Goal: Task Accomplishment & Management: Manage account settings

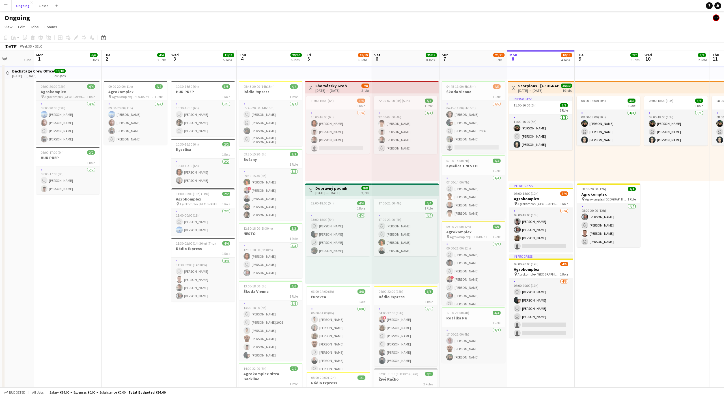
scroll to position [0, 168]
click at [5, 7] on app-icon "Menu" at bounding box center [5, 5] width 5 height 5
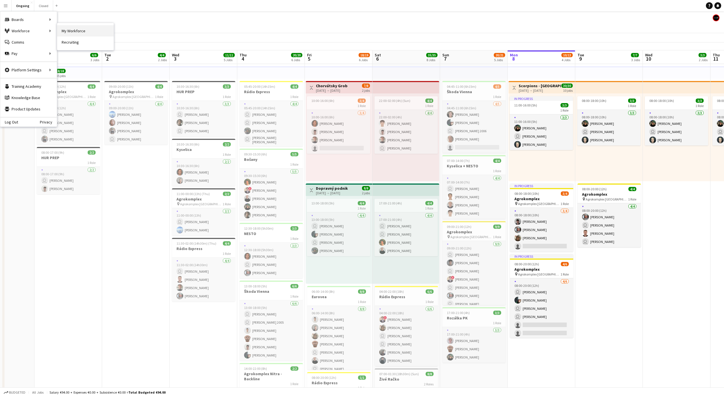
click at [71, 27] on link "My Workforce" at bounding box center [85, 30] width 57 height 11
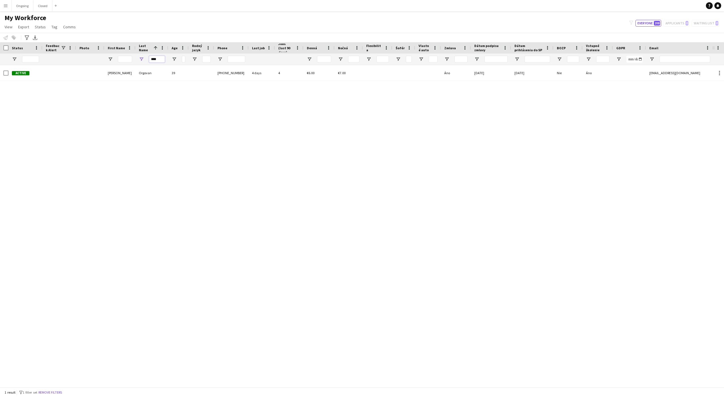
click at [157, 61] on input "****" at bounding box center [157, 59] width 16 height 7
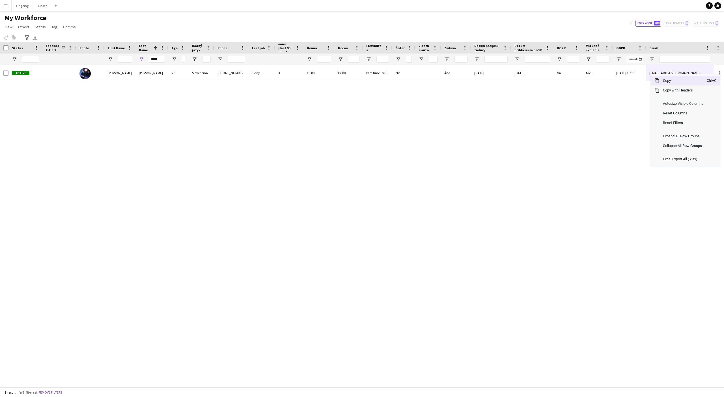
click at [666, 82] on span "Copy" at bounding box center [683, 81] width 47 height 10
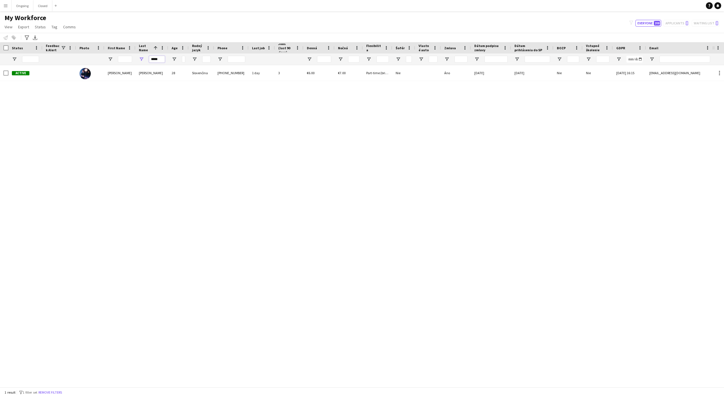
click at [153, 61] on input "*****" at bounding box center [157, 59] width 16 height 7
type input "*"
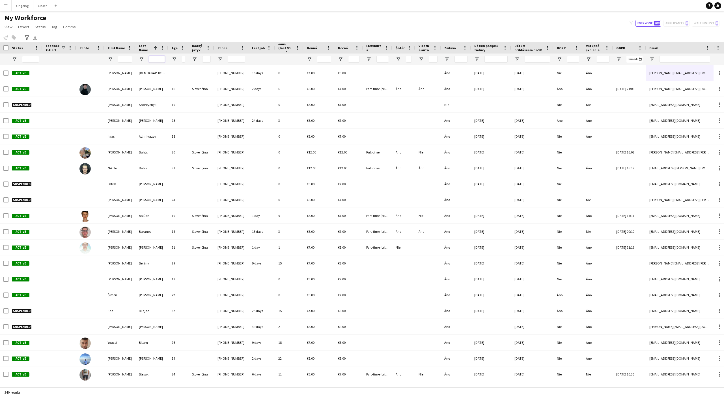
click at [160, 60] on input "Last Name Filter Input" at bounding box center [157, 59] width 16 height 7
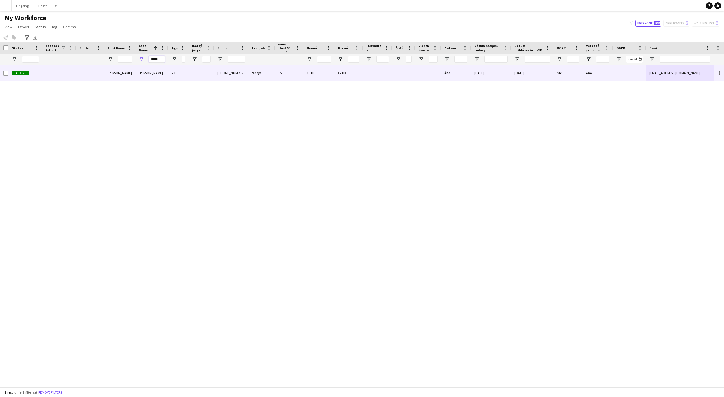
type input "*****"
click at [660, 72] on div "[EMAIL_ADDRESS][DOMAIN_NAME]" at bounding box center [680, 73] width 68 height 16
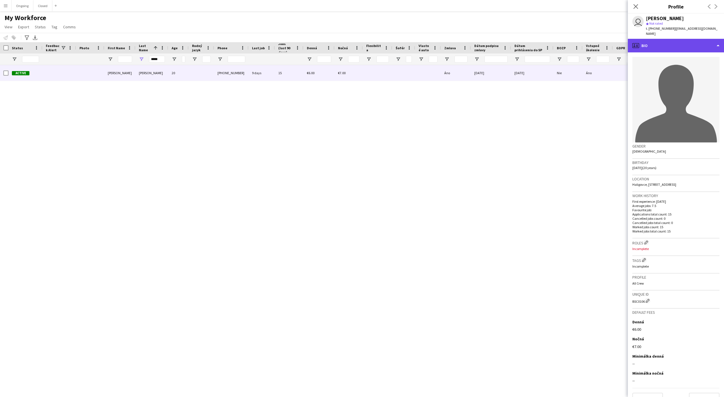
click at [661, 43] on div "profile Bio" at bounding box center [676, 46] width 96 height 14
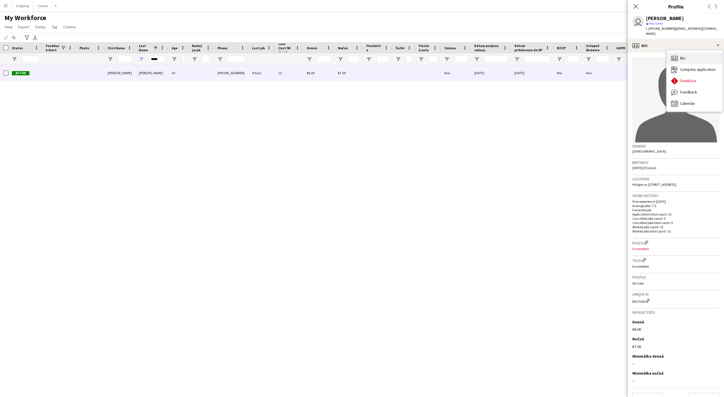
click at [680, 55] on span "Bio" at bounding box center [682, 57] width 5 height 5
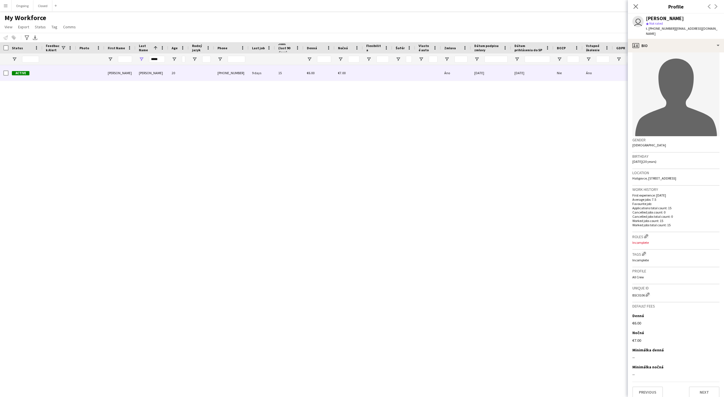
click at [510, 228] on div "Active [PERSON_NAME] 20 [PHONE_NUMBER] 9 days 15 €6.00 €7.00 Áno [DATE] [DATE] …" at bounding box center [357, 226] width 714 height 322
click at [634, 7] on icon "Close pop-in" at bounding box center [635, 6] width 5 height 5
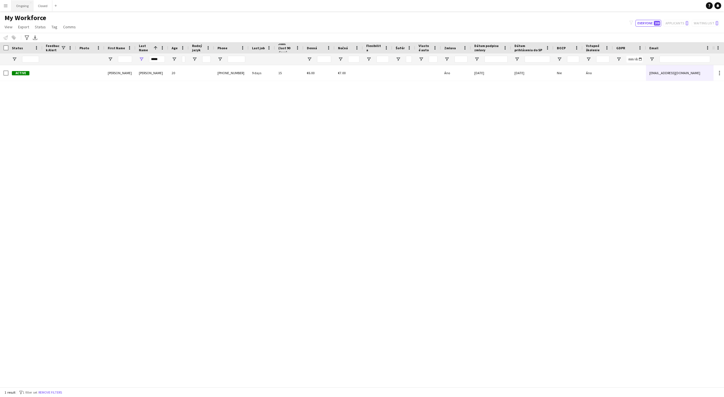
click at [21, 10] on button "Ongoing Close" at bounding box center [23, 5] width 22 height 11
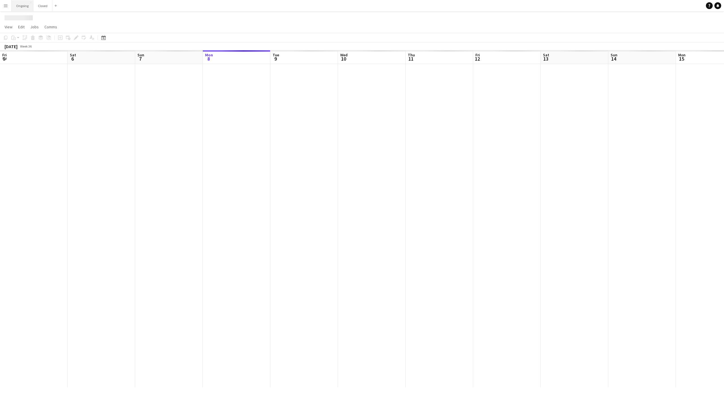
scroll to position [0, 135]
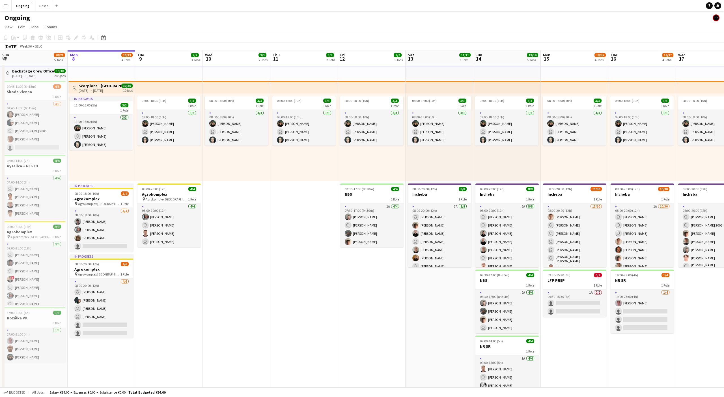
click at [6, 7] on button "Menu" at bounding box center [5, 5] width 11 height 11
click at [60, 30] on link "My Workforce" at bounding box center [85, 30] width 57 height 11
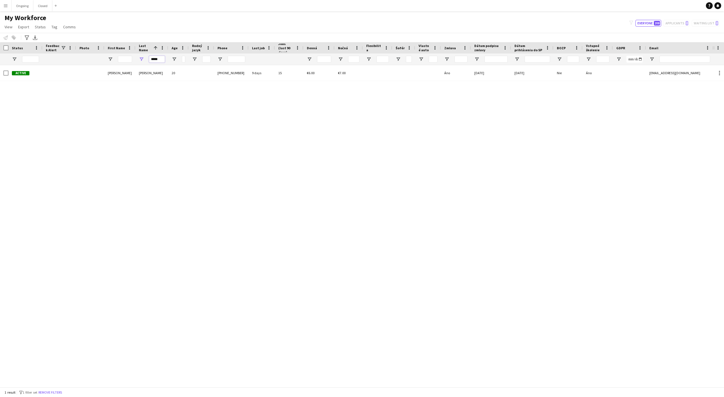
click at [158, 61] on input "*****" at bounding box center [157, 59] width 16 height 7
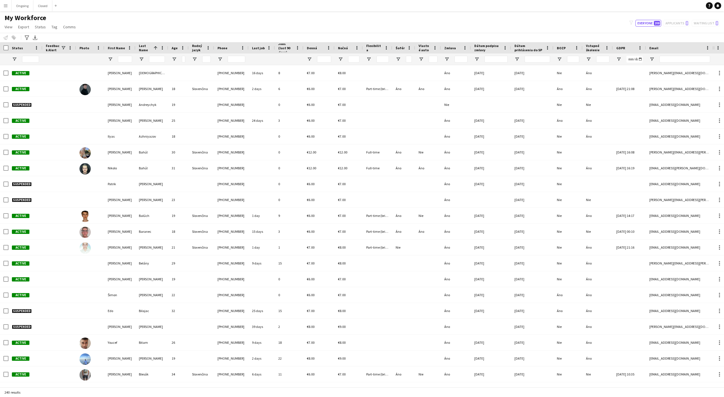
click at [5, 8] on button "Menu" at bounding box center [5, 5] width 11 height 11
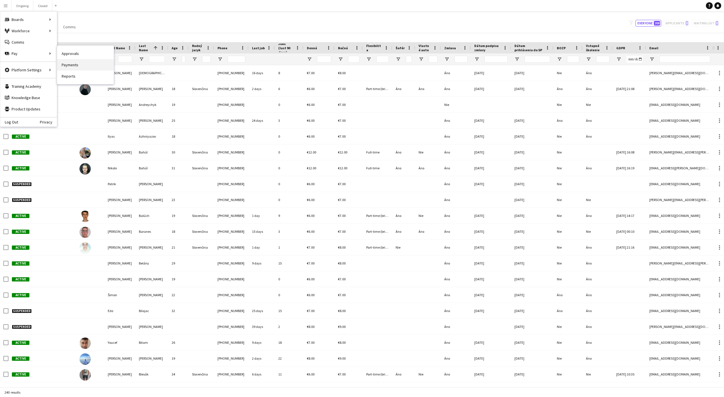
click at [70, 63] on link "Payments" at bounding box center [85, 64] width 57 height 11
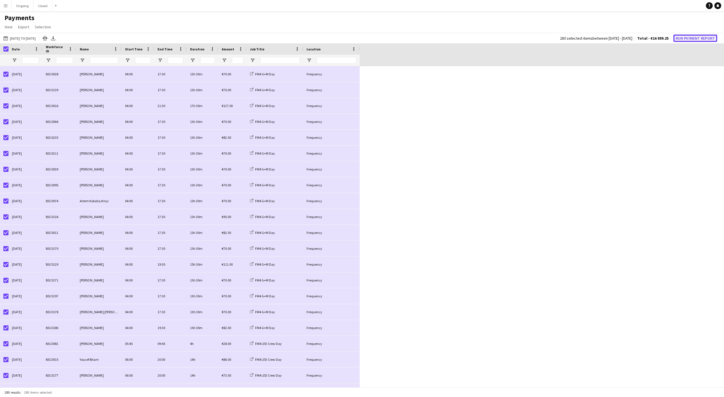
click at [689, 35] on button "Run Payment Report" at bounding box center [695, 38] width 44 height 7
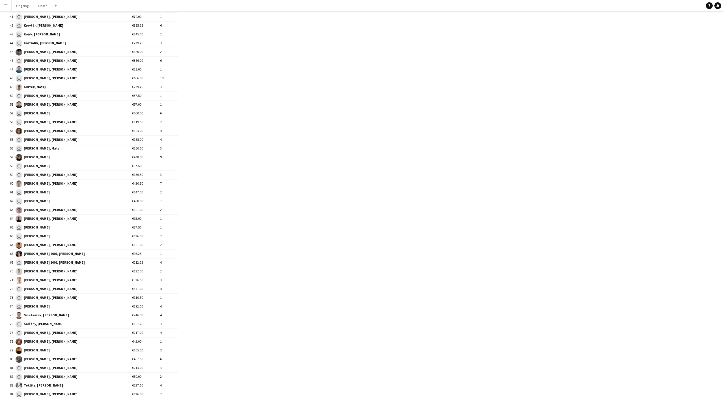
scroll to position [519, 0]
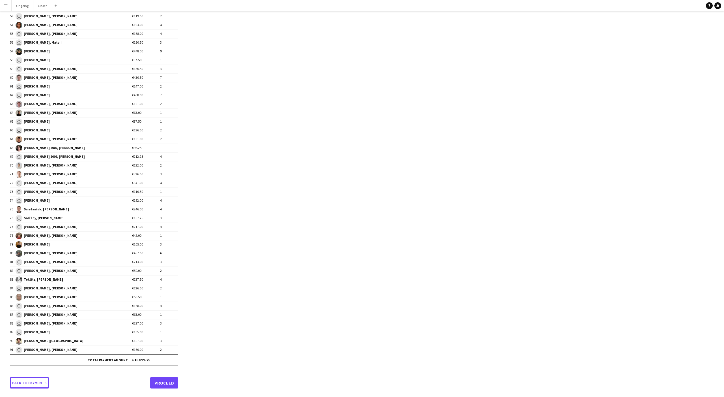
click at [27, 380] on link "Back to payments" at bounding box center [29, 382] width 39 height 11
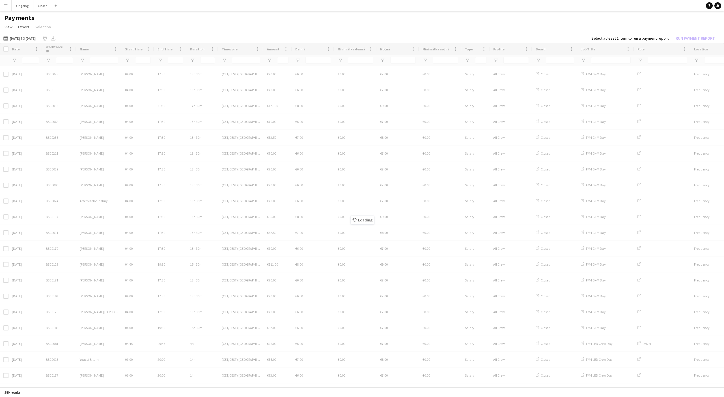
scroll to position [0, 0]
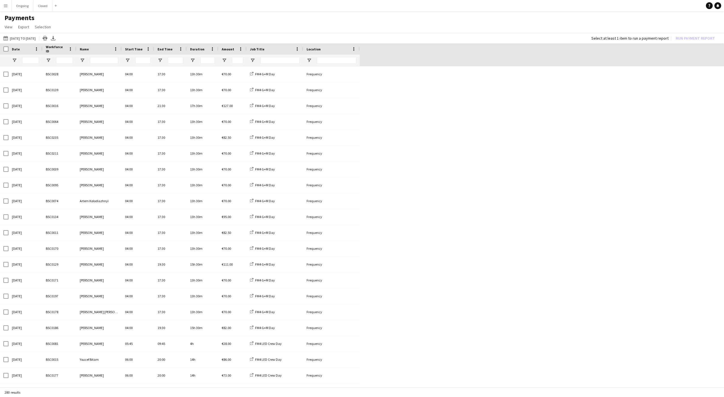
click at [6, 8] on button "Menu" at bounding box center [5, 5] width 11 height 11
click at [81, 57] on link "Approvals" at bounding box center [85, 53] width 57 height 11
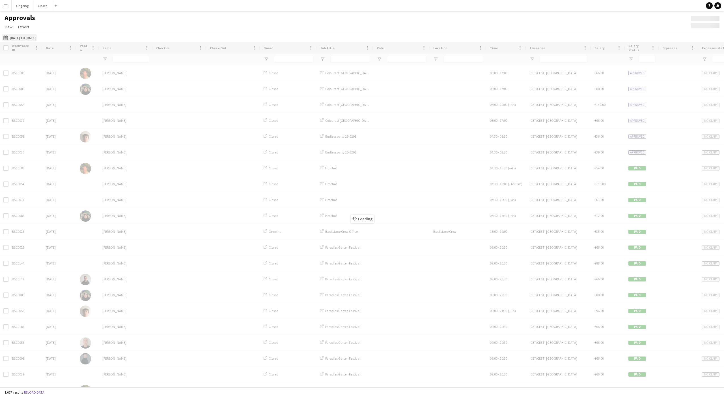
click at [11, 40] on button "[DATE] to [DATE] [DATE] to [DATE]" at bounding box center [19, 37] width 35 height 7
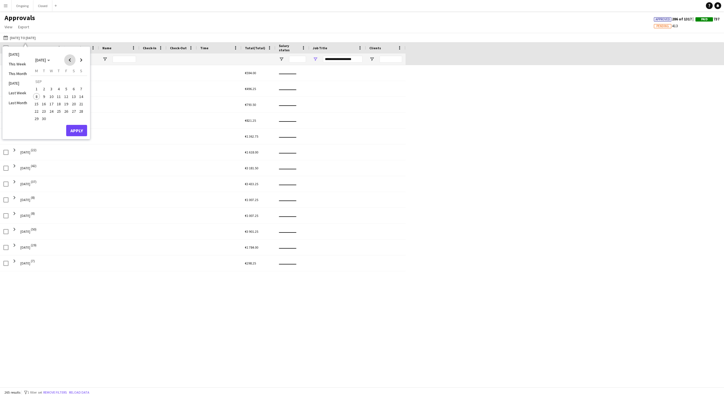
click at [72, 61] on span "Previous month" at bounding box center [69, 59] width 11 height 11
click at [75, 99] on span "16" at bounding box center [73, 97] width 7 height 7
click at [79, 112] on span "31" at bounding box center [81, 112] width 7 height 7
click at [78, 122] on button "Apply" at bounding box center [76, 124] width 21 height 11
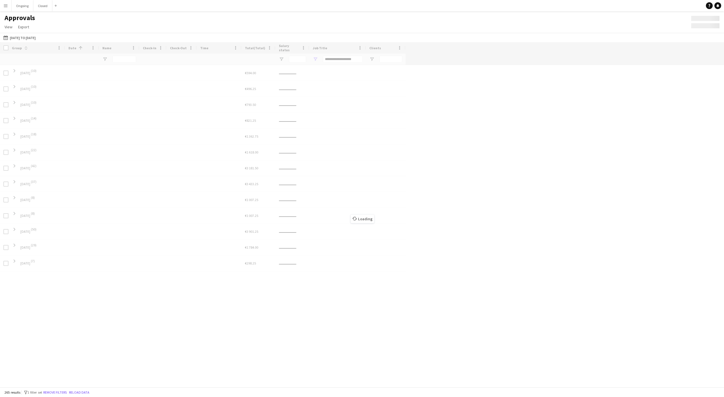
type input "***"
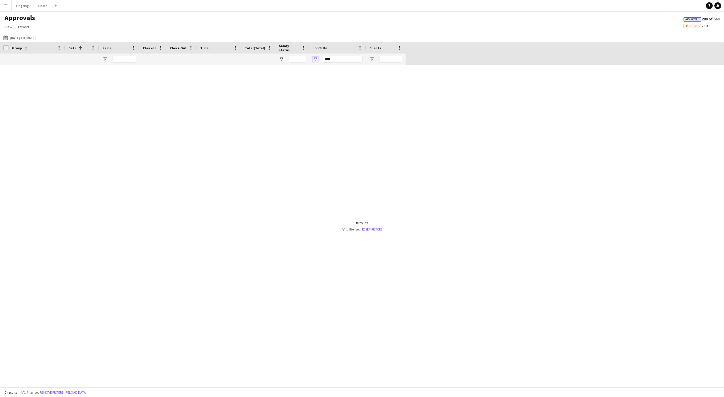
click at [317, 60] on span "Open Filter Menu" at bounding box center [315, 59] width 5 height 5
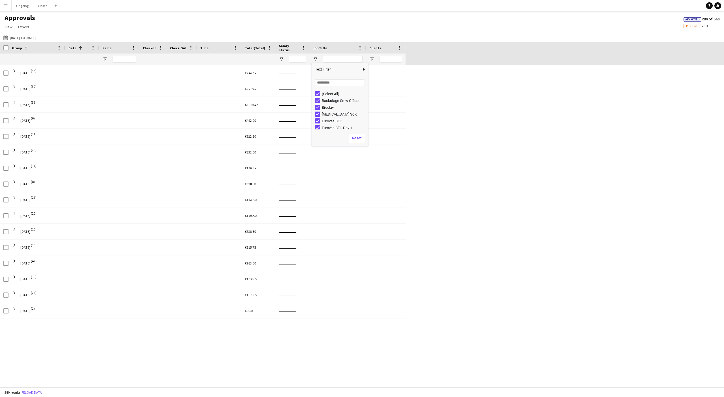
click at [459, 112] on div "[DATE] (34) €2 427.25 [DATE] (30) €2 259.25 [DATE] (36) €2 126.75 [DATE] (6) €4…" at bounding box center [362, 226] width 724 height 322
click at [236, 49] on span at bounding box center [235, 47] width 5 height 5
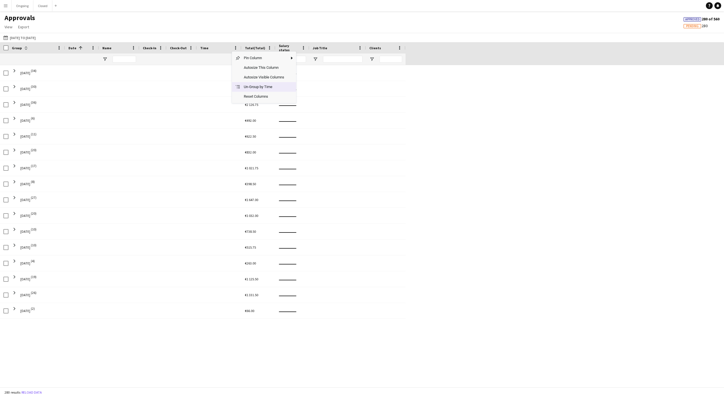
click at [245, 88] on span "Un-Group by Time" at bounding box center [263, 87] width 47 height 10
click at [94, 49] on span at bounding box center [93, 47] width 5 height 5
click at [104, 84] on span "Un-Group by Date" at bounding box center [121, 87] width 47 height 10
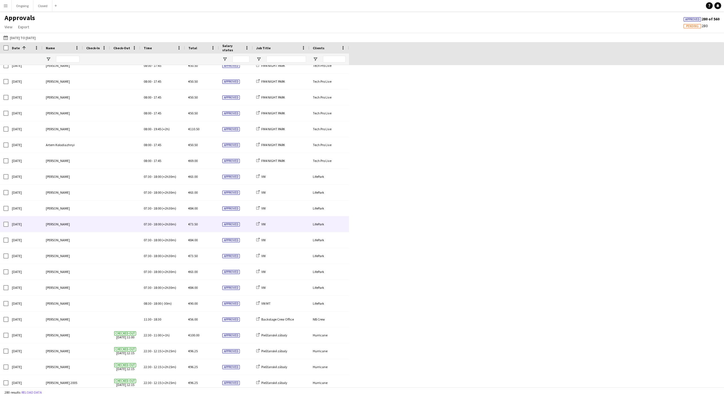
click at [165, 223] on span "(+2h30m)" at bounding box center [169, 224] width 14 height 4
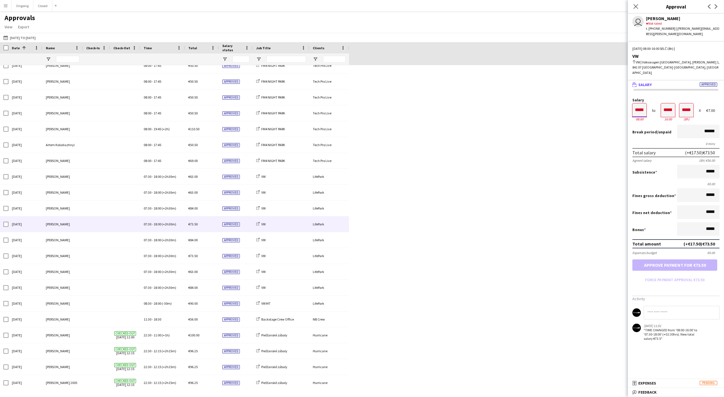
click at [640, 103] on input "*****" at bounding box center [639, 110] width 14 height 14
type input "*****"
click at [637, 98] on div at bounding box center [635, 101] width 7 height 6
type input "*****"
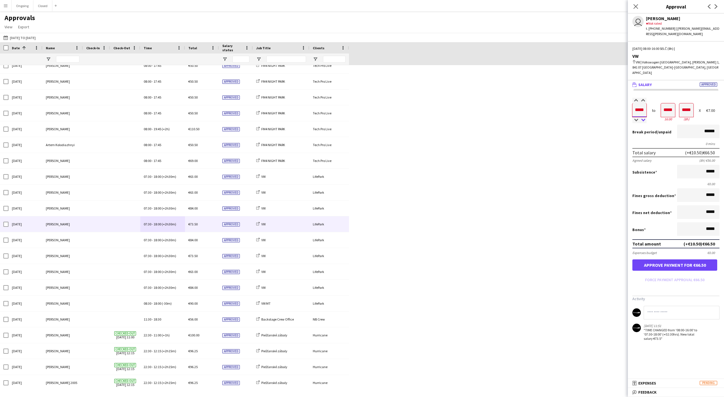
type input "*****"
click at [643, 117] on div at bounding box center [643, 120] width 7 height 6
type input "*****"
click at [645, 117] on div at bounding box center [643, 120] width 7 height 6
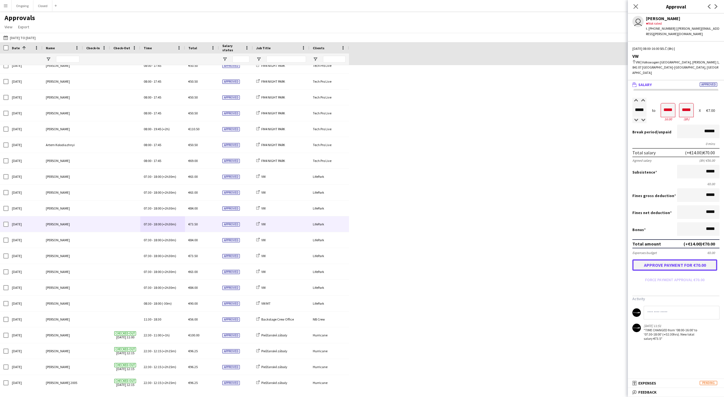
click at [666, 259] on button "Approve payment for €70.00" at bounding box center [674, 264] width 85 height 11
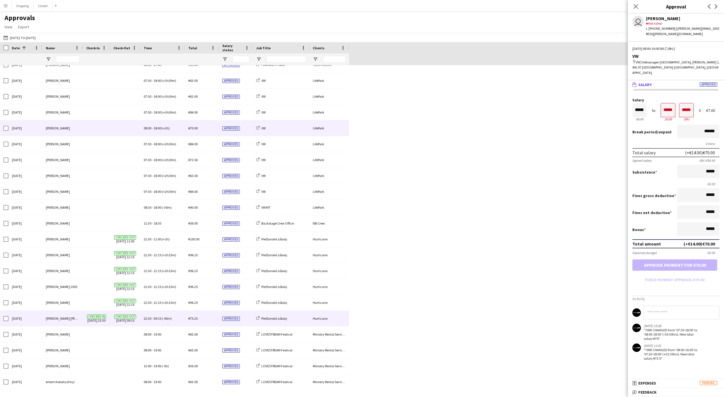
click at [150, 317] on span "22:30" at bounding box center [148, 318] width 8 height 4
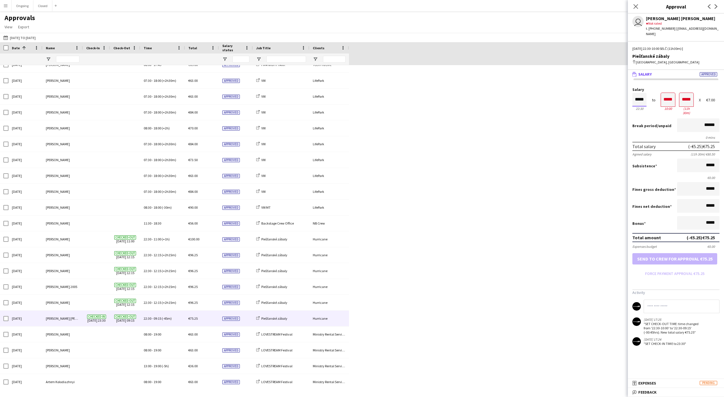
click at [636, 96] on input "*****" at bounding box center [639, 100] width 14 height 14
type input "*****"
click at [635, 87] on div at bounding box center [635, 90] width 7 height 6
click at [663, 269] on button "Force payment approval €68.25" at bounding box center [674, 273] width 85 height 9
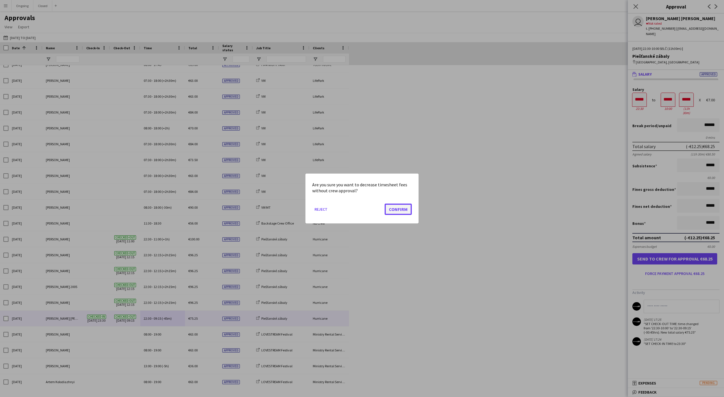
click at [402, 211] on button "Confirm" at bounding box center [398, 208] width 27 height 11
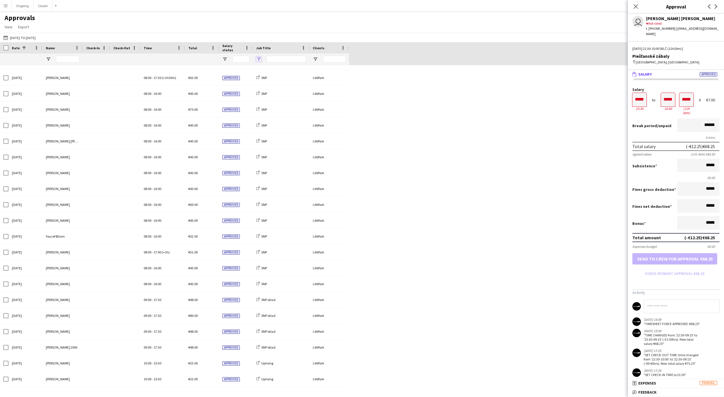
click at [259, 59] on span "Open Filter Menu" at bounding box center [258, 59] width 5 height 5
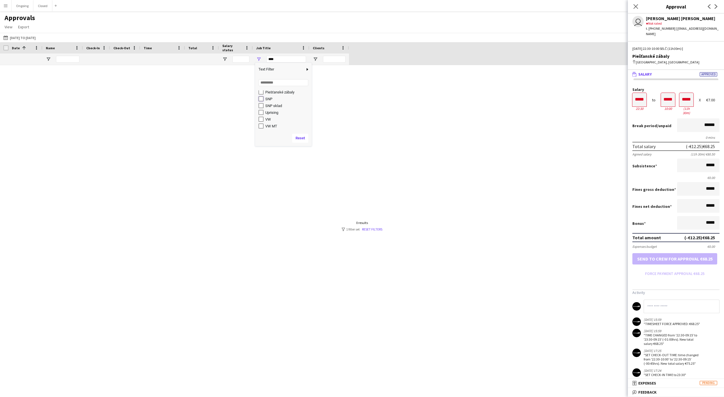
type input "*******"
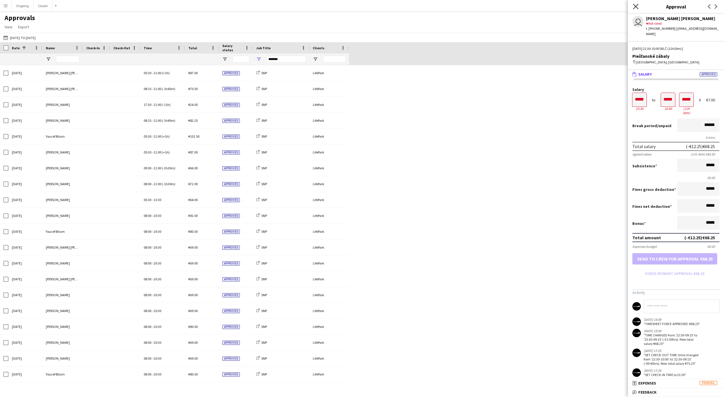
click at [637, 7] on icon at bounding box center [635, 6] width 5 height 5
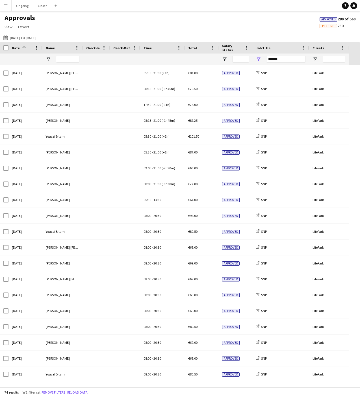
click at [5, 9] on button "Menu" at bounding box center [5, 5] width 11 height 11
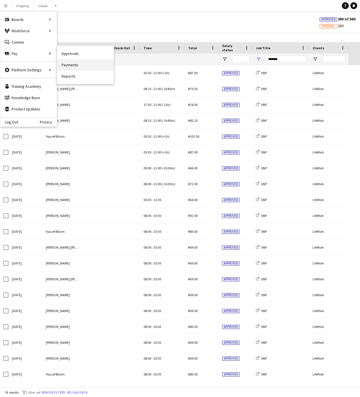
click at [68, 64] on link "Payments" at bounding box center [85, 64] width 57 height 11
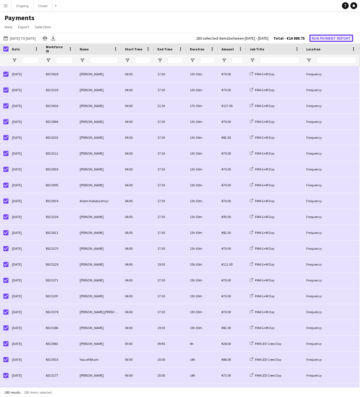
click at [322, 40] on button "Run Payment Report" at bounding box center [332, 38] width 44 height 7
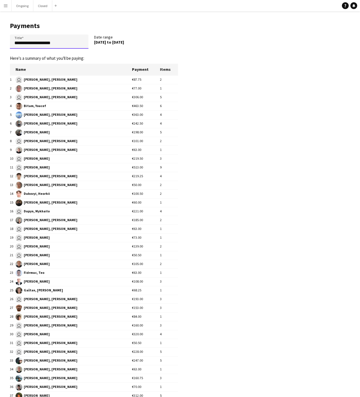
click at [48, 42] on input "**********" at bounding box center [49, 42] width 79 height 14
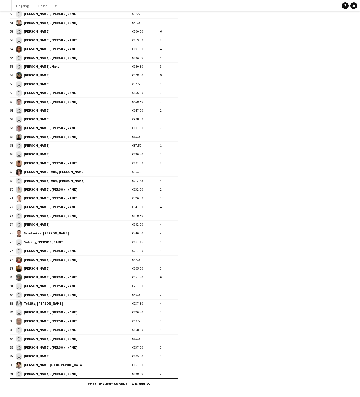
scroll to position [519, 0]
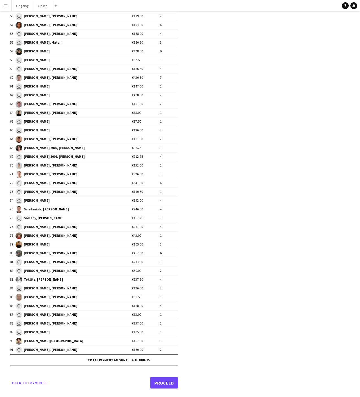
type input "**********"
click at [165, 383] on link "Proceed" at bounding box center [164, 382] width 28 height 11
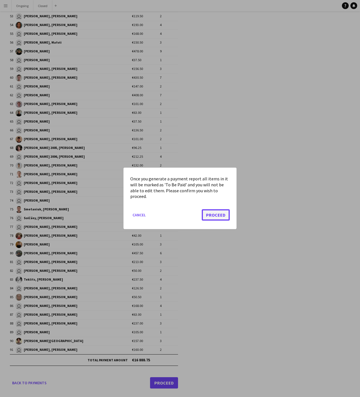
click at [210, 219] on button "Proceed" at bounding box center [216, 214] width 28 height 11
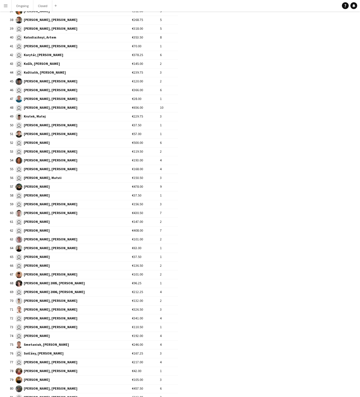
scroll to position [438, 0]
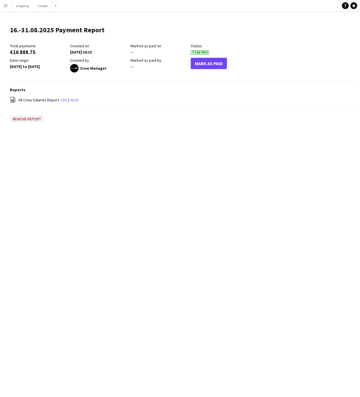
click at [33, 118] on button "Remove report" at bounding box center [27, 118] width 34 height 7
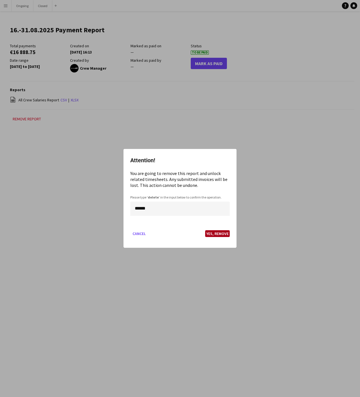
type input "******"
click at [216, 233] on button "Yes, Remove" at bounding box center [217, 233] width 25 height 7
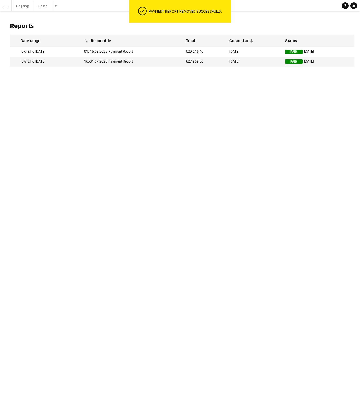
click at [7, 7] on app-icon "Menu" at bounding box center [5, 5] width 5 height 5
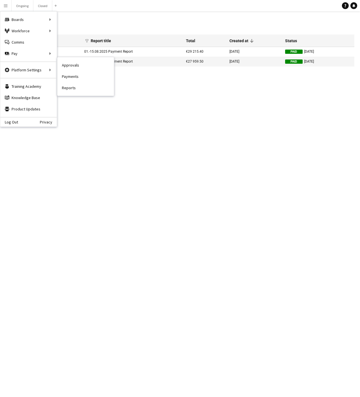
click at [124, 128] on div "Menu Boards Boards Boards All jobs Status Workforce Workforce My Workforce Recr…" at bounding box center [180, 198] width 360 height 397
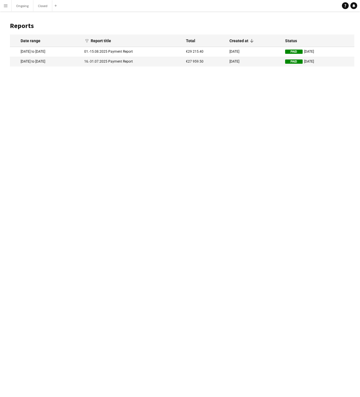
click at [4, 4] on app-icon "Menu" at bounding box center [5, 5] width 5 height 5
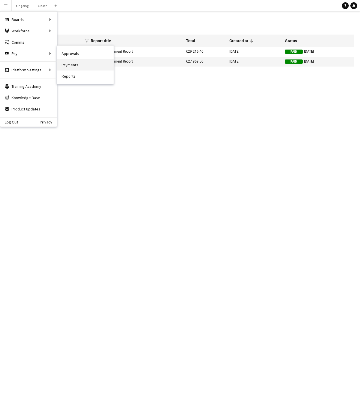
click at [68, 63] on link "Payments" at bounding box center [85, 64] width 57 height 11
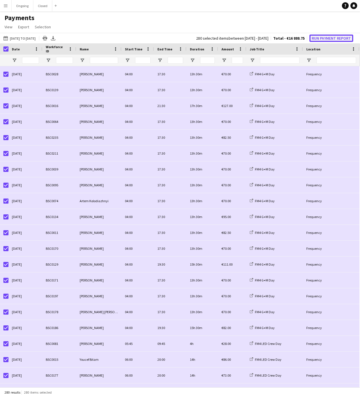
click at [318, 40] on button "Run Payment Report" at bounding box center [332, 38] width 44 height 7
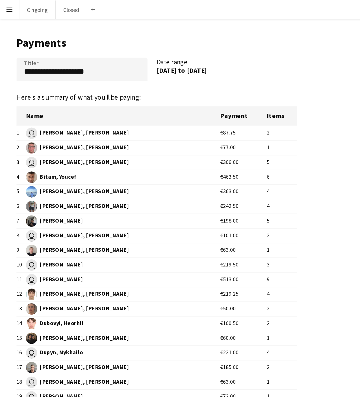
click at [161, 73] on th "Items" at bounding box center [169, 70] width 18 height 12
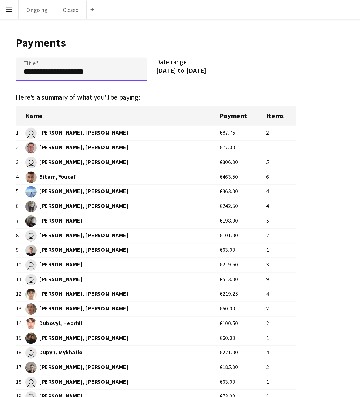
click at [28, 41] on input "**********" at bounding box center [49, 42] width 79 height 14
click at [27, 42] on input "**********" at bounding box center [49, 42] width 79 height 14
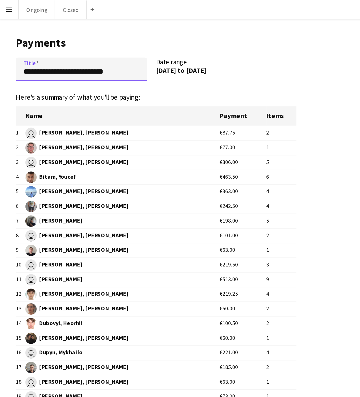
click at [48, 44] on input "**********" at bounding box center [49, 42] width 79 height 14
type input "**********"
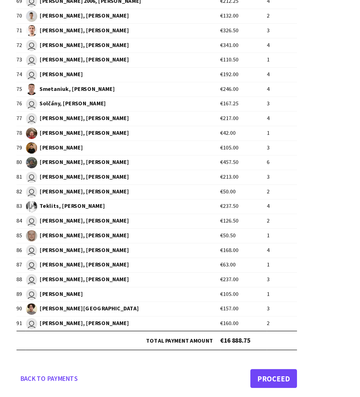
scroll to position [519, 0]
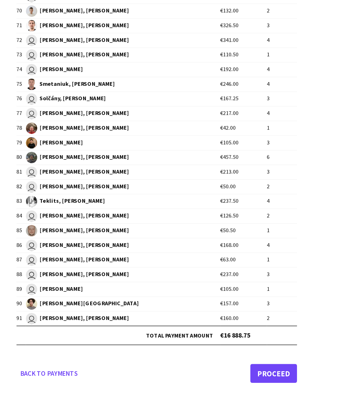
click at [46, 209] on span "Smetaniuk, [PERSON_NAME]" at bounding box center [74, 209] width 117 height 7
click at [132, 207] on td "€246.00" at bounding box center [146, 209] width 28 height 9
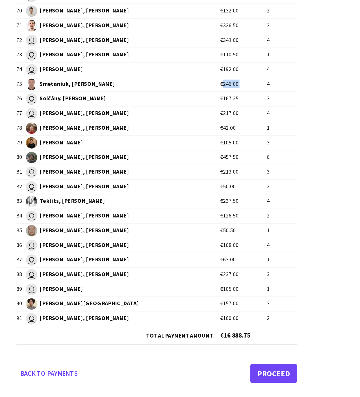
click at [132, 207] on td "€246.00" at bounding box center [146, 209] width 28 height 9
click at [146, 214] on td "€167.25" at bounding box center [146, 218] width 28 height 9
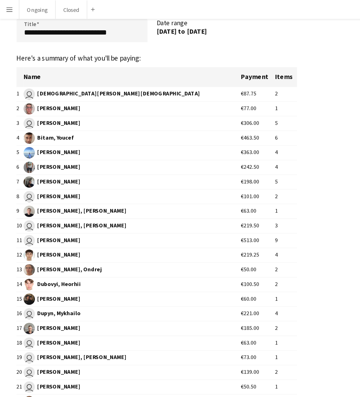
scroll to position [22, 0]
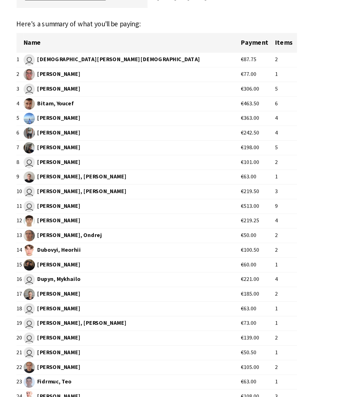
click at [145, 66] on td "€77.00" at bounding box center [155, 66] width 21 height 9
drag, startPoint x: 118, startPoint y: 65, endPoint x: 128, endPoint y: 65, distance: 9.3
click at [128, 66] on tr "2 [PERSON_NAME] €77.00 1" at bounding box center [94, 66] width 168 height 9
click at [145, 65] on td "€77.00" at bounding box center [155, 66] width 21 height 9
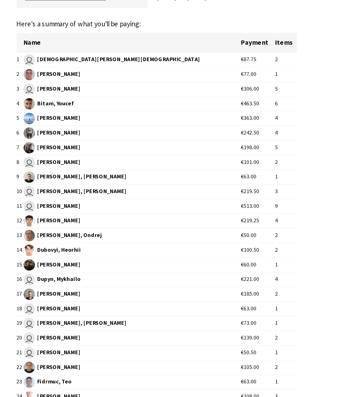
drag, startPoint x: 129, startPoint y: 65, endPoint x: 119, endPoint y: 66, distance: 9.6
click at [145, 66] on td "€77.00" at bounding box center [155, 66] width 21 height 9
click at [145, 65] on td "€77.00" at bounding box center [155, 66] width 21 height 9
copy td "77.00"
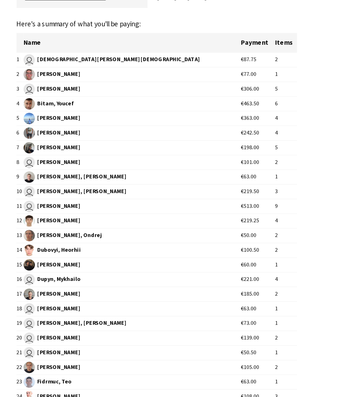
click at [145, 118] on td "€101.00" at bounding box center [155, 118] width 21 height 9
copy td "101.00"
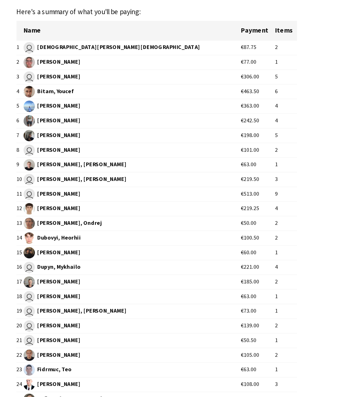
scroll to position [24, 0]
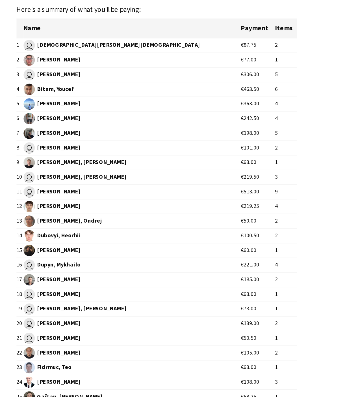
click at [145, 169] on td "€100.50" at bounding box center [155, 169] width 21 height 9
copy td "100.50"
click at [145, 206] on td "€63.00" at bounding box center [155, 205] width 21 height 9
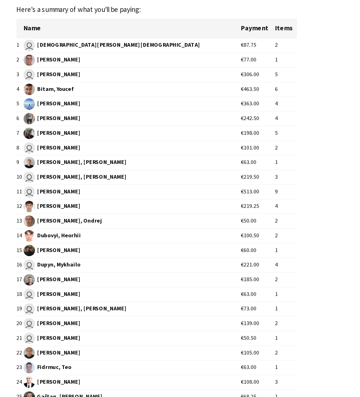
copy td "63.00"
click at [145, 221] on td "€139.00" at bounding box center [155, 222] width 21 height 9
copy td "139.00"
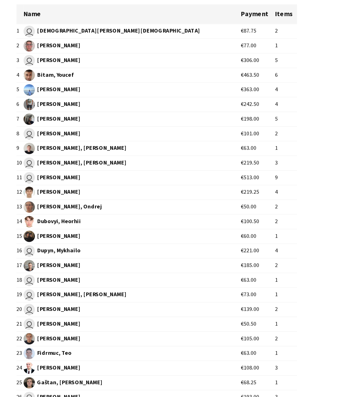
scroll to position [25, 0]
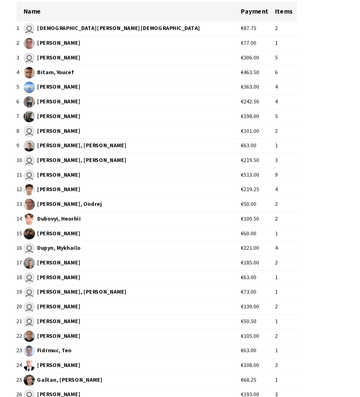
click at [145, 230] on td "€50.50" at bounding box center [155, 229] width 21 height 9
copy td "50.50"
click at [145, 237] on td "€105.00" at bounding box center [155, 238] width 21 height 9
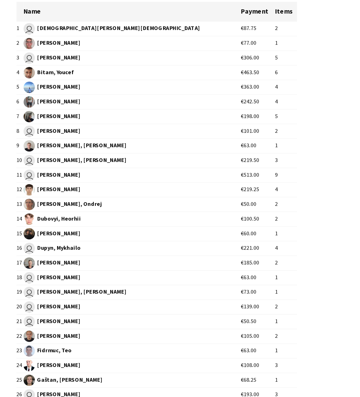
copy td "105.00"
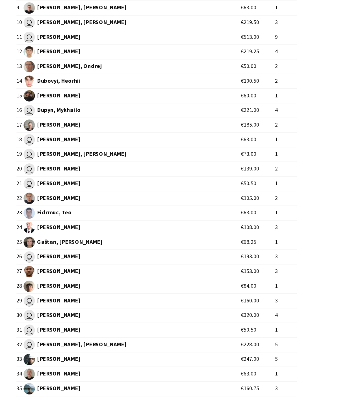
click at [145, 317] on td "€50.50" at bounding box center [155, 317] width 21 height 9
copy td "50.50"
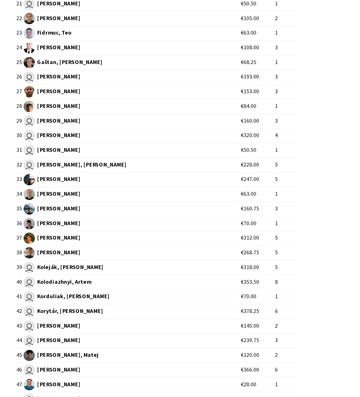
scroll to position [95, 0]
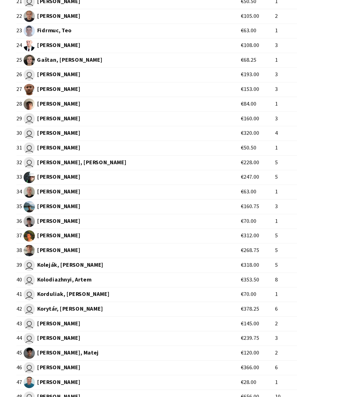
click at [145, 290] on td "€70.00" at bounding box center [155, 291] width 21 height 9
copy td "70.00"
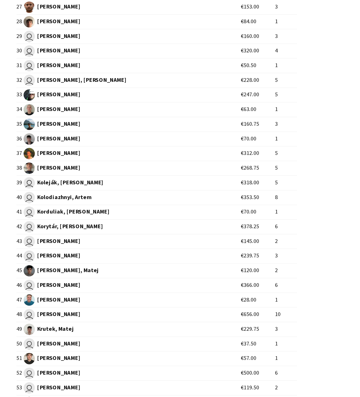
scroll to position [145, 0]
click at [145, 363] on td "€37.50" at bounding box center [155, 364] width 21 height 9
copy td "37.50"
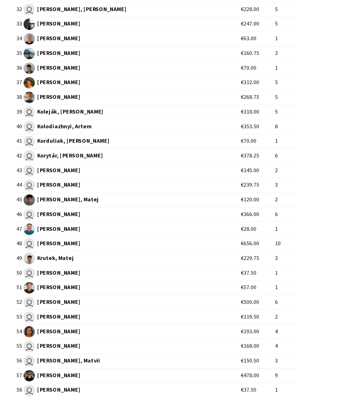
scroll to position [188, 0]
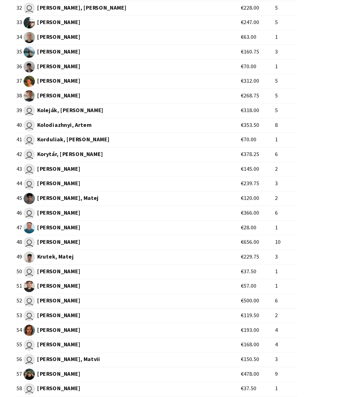
click at [145, 330] on td "€57.00" at bounding box center [155, 330] width 21 height 9
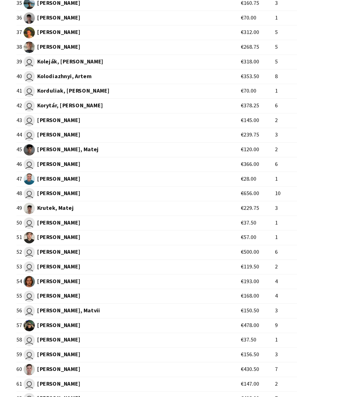
scroll to position [218, 0]
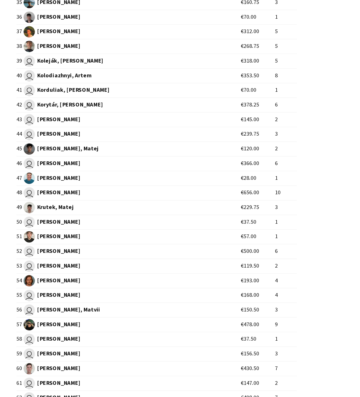
click at [145, 325] on td "€193.00" at bounding box center [155, 326] width 21 height 9
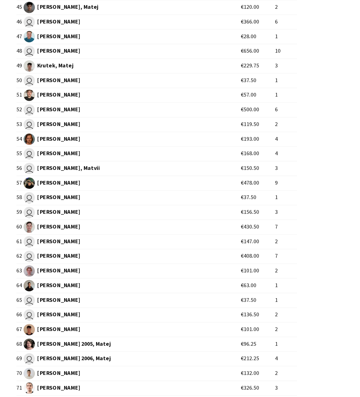
scroll to position [304, 0]
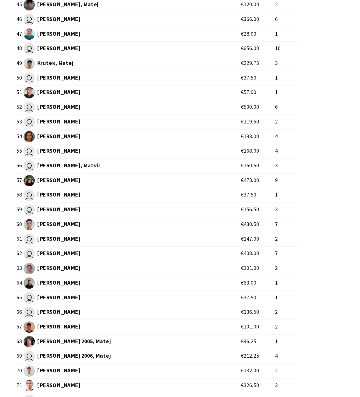
click at [145, 345] on td "€136.50" at bounding box center [155, 345] width 21 height 9
click at [145, 353] on td "€101.00" at bounding box center [155, 354] width 21 height 9
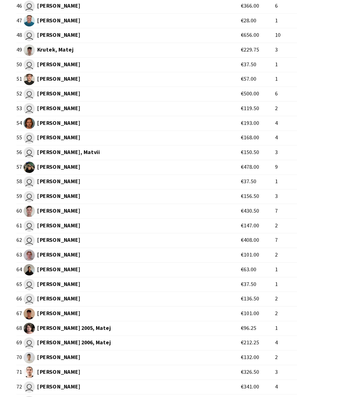
scroll to position [313, 0]
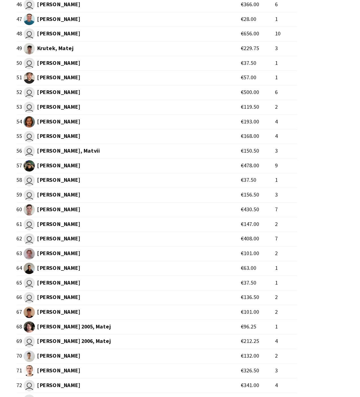
click at [145, 363] on td "€212.25" at bounding box center [155, 363] width 21 height 9
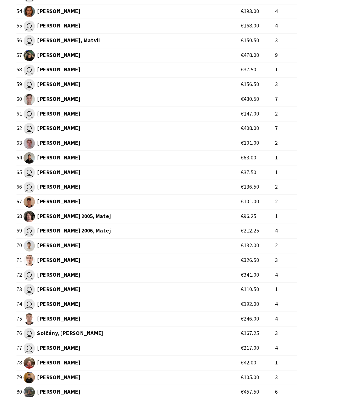
scroll to position [380, 0]
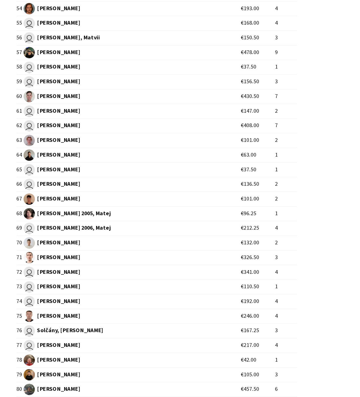
click at [145, 339] on td "€192.00" at bounding box center [155, 339] width 21 height 9
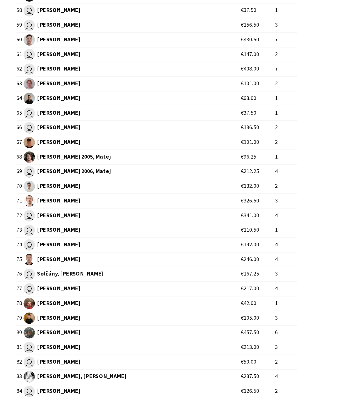
scroll to position [416, 0]
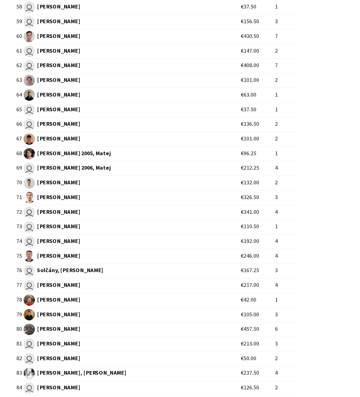
click at [145, 347] on td "€105.00" at bounding box center [155, 347] width 21 height 9
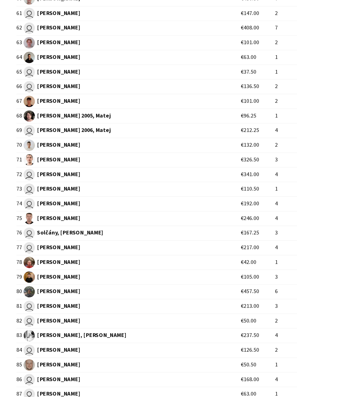
scroll to position [440, 0]
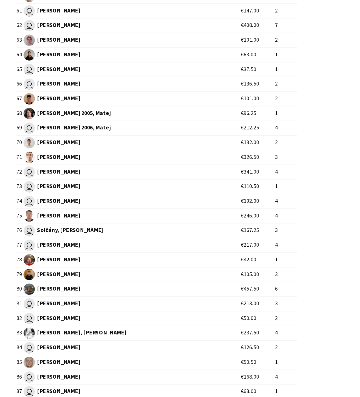
click at [145, 341] on td "€213.00" at bounding box center [155, 340] width 21 height 9
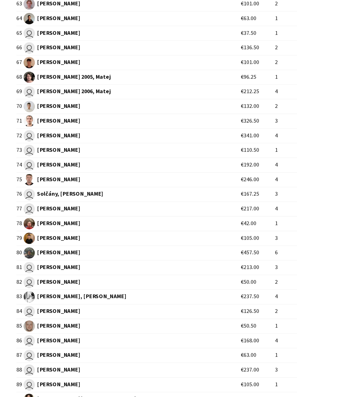
scroll to position [461, 0]
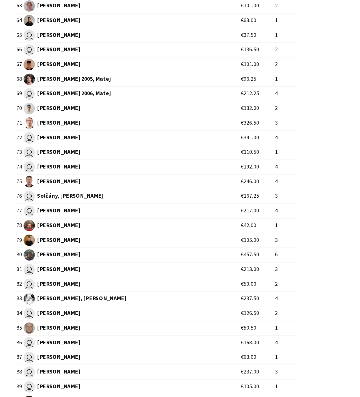
click at [145, 355] on td "€50.50" at bounding box center [155, 355] width 21 height 9
click at [111, 355] on span "[PERSON_NAME], [PERSON_NAME]" at bounding box center [79, 355] width 130 height 7
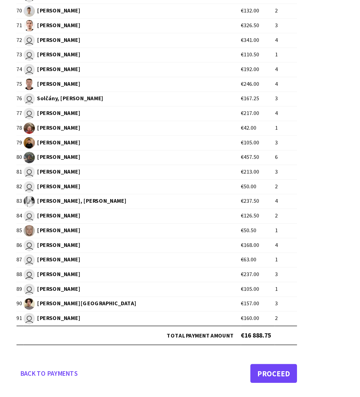
click at [166, 384] on link "Proceed" at bounding box center [164, 382] width 28 height 11
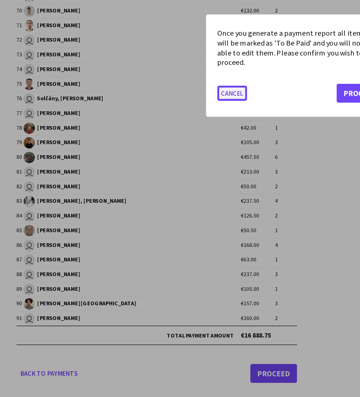
click at [135, 218] on button "Cancel" at bounding box center [139, 214] width 18 height 9
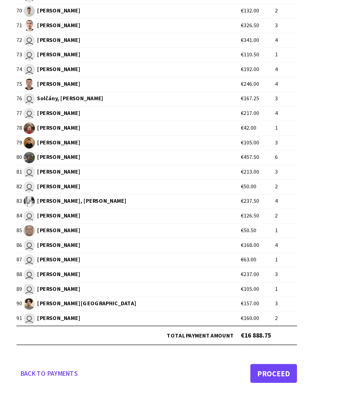
scroll to position [519, 0]
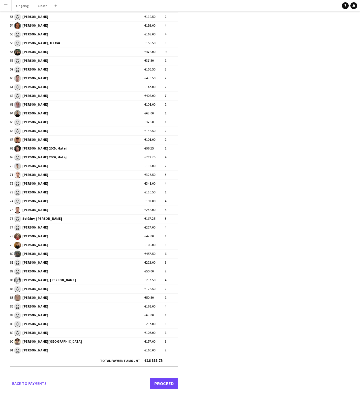
click at [162, 380] on link "Proceed" at bounding box center [164, 382] width 28 height 11
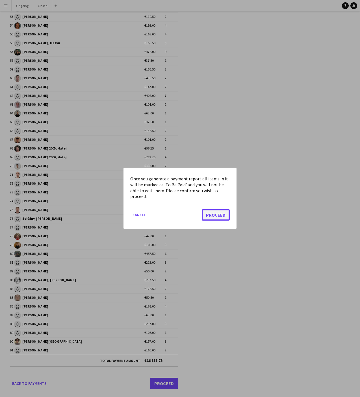
click at [207, 215] on button "Proceed" at bounding box center [216, 214] width 28 height 11
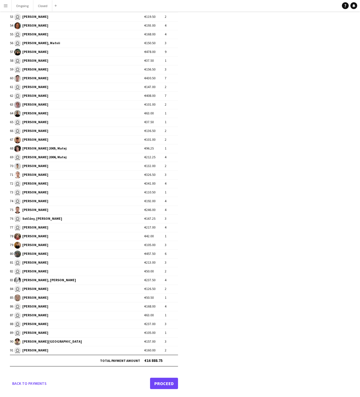
scroll to position [519, 0]
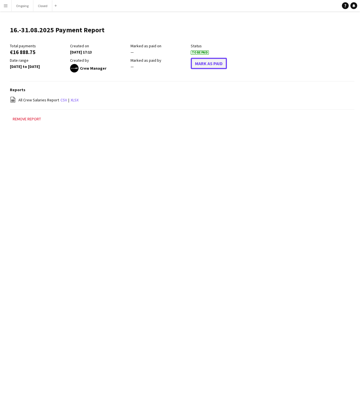
click at [206, 63] on button "Mark As Paid" at bounding box center [209, 63] width 36 height 11
click at [9, 7] on button "Menu" at bounding box center [5, 5] width 11 height 11
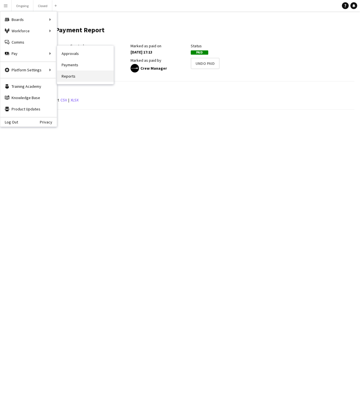
click at [65, 76] on link "Reports" at bounding box center [85, 75] width 57 height 11
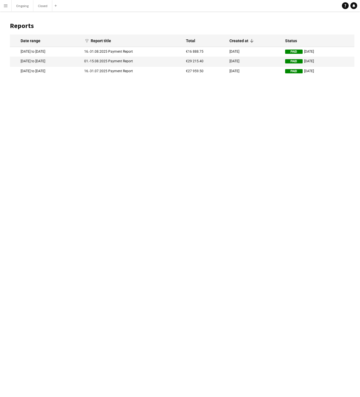
click at [30, 39] on div "Date range" at bounding box center [31, 40] width 20 height 5
click at [140, 190] on div "Menu Boards Boards Boards All jobs Status Workforce Workforce My Workforce Recr…" at bounding box center [180, 198] width 360 height 397
